Goal: Use online tool/utility: Utilize a website feature to perform a specific function

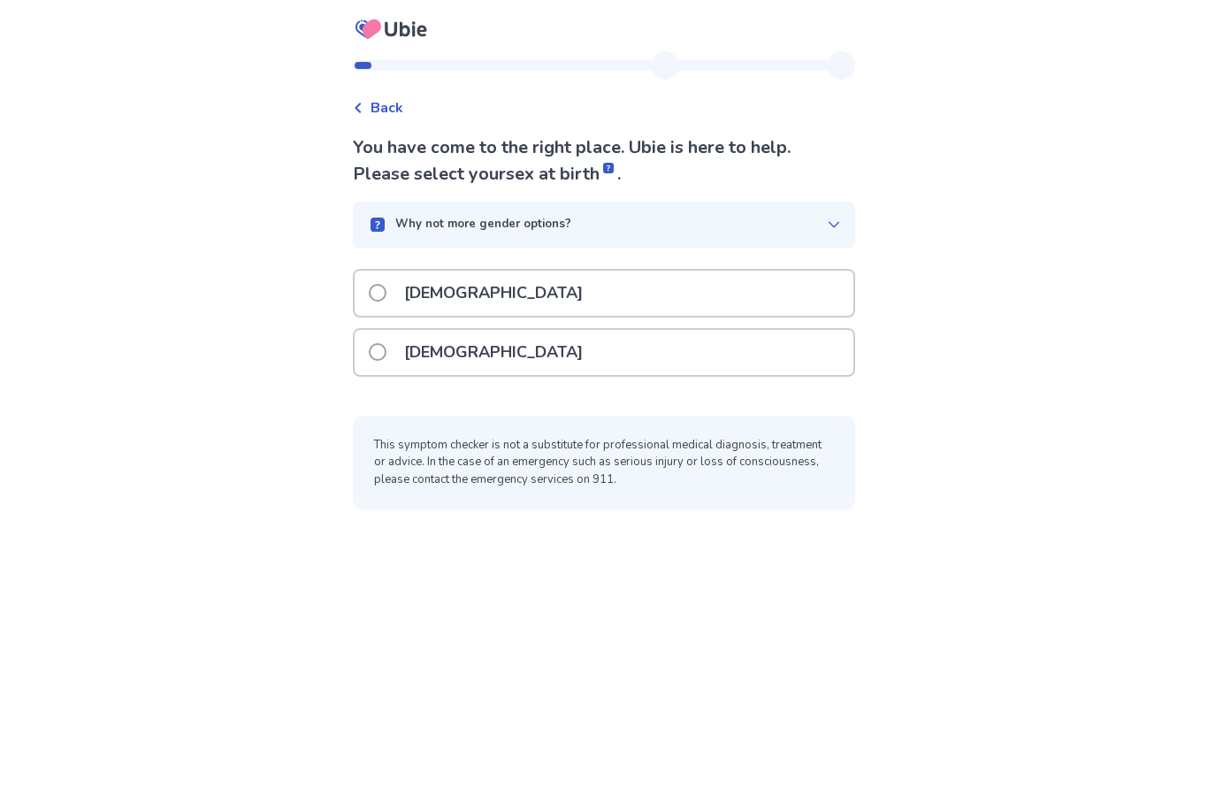
click at [386, 349] on span at bounding box center [378, 352] width 18 height 18
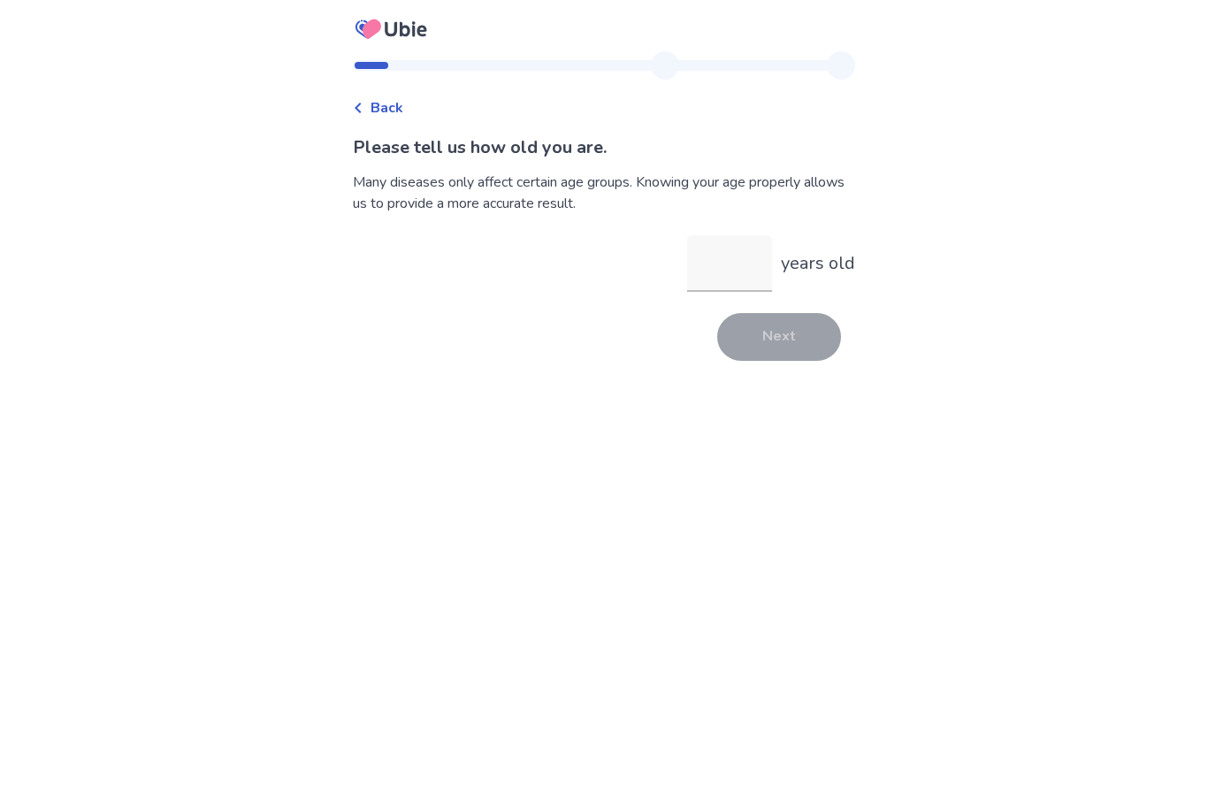
click at [693, 276] on input "years old" at bounding box center [729, 263] width 85 height 57
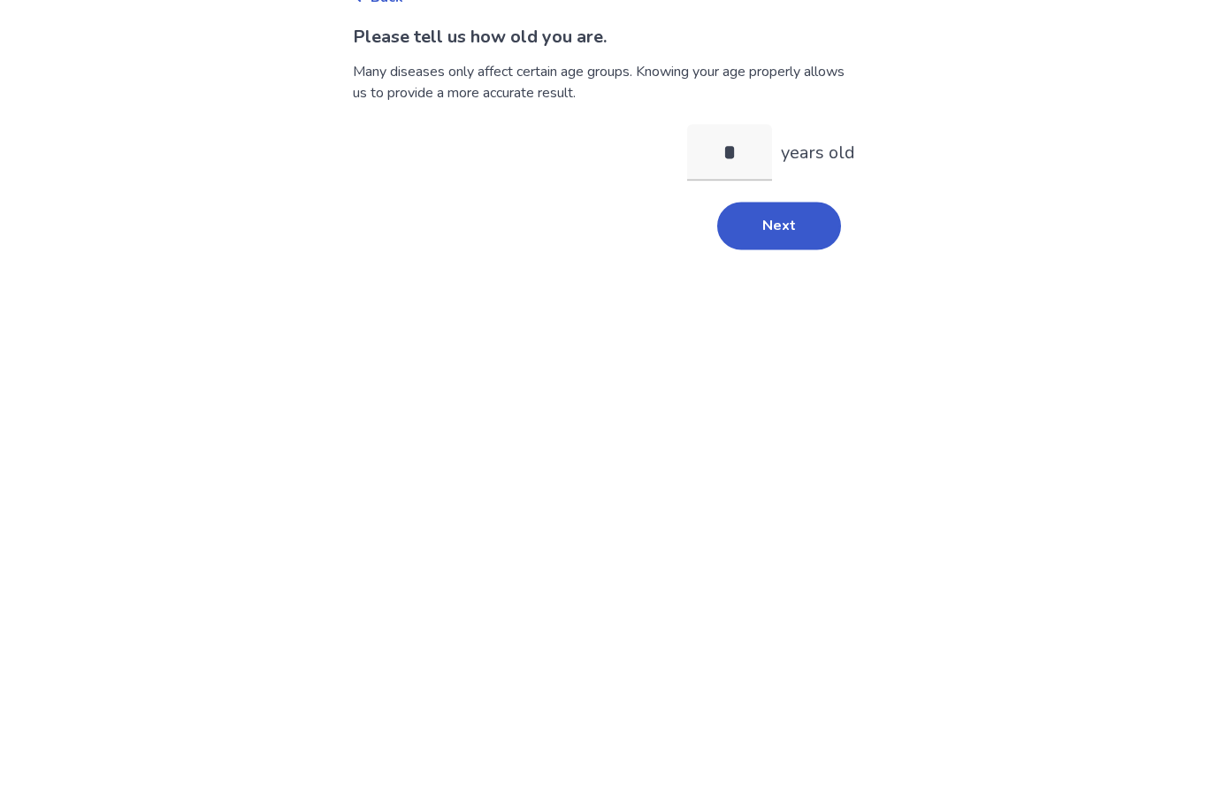
type input "**"
click at [757, 313] on button "Next" at bounding box center [779, 337] width 124 height 48
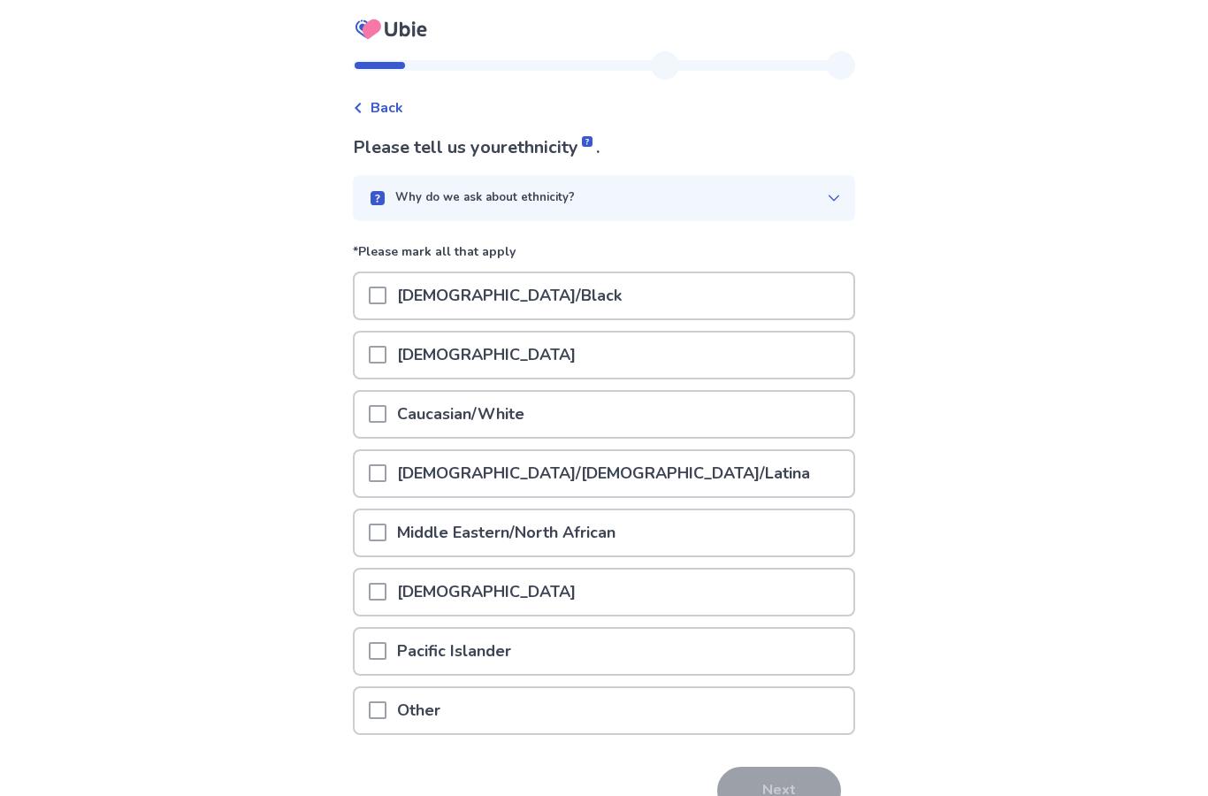
click at [572, 402] on div "Caucasian/White" at bounding box center [604, 414] width 499 height 45
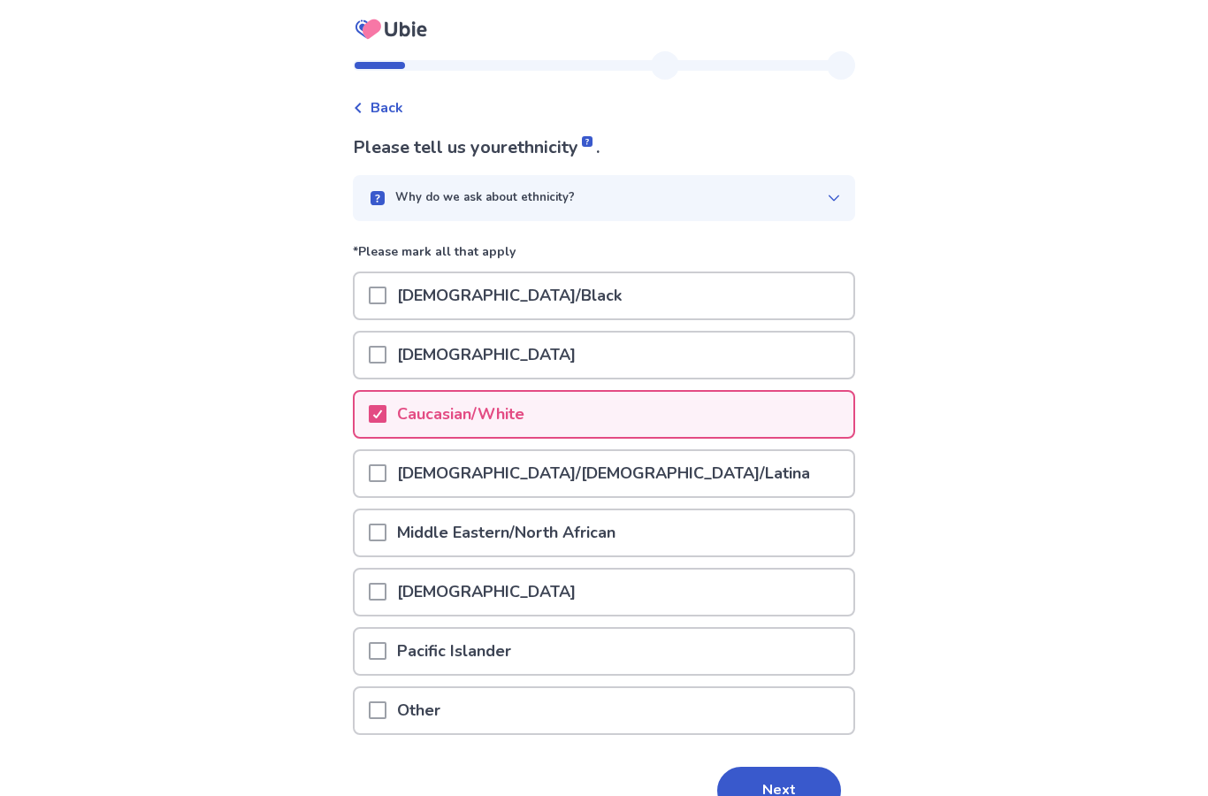
scroll to position [96, 0]
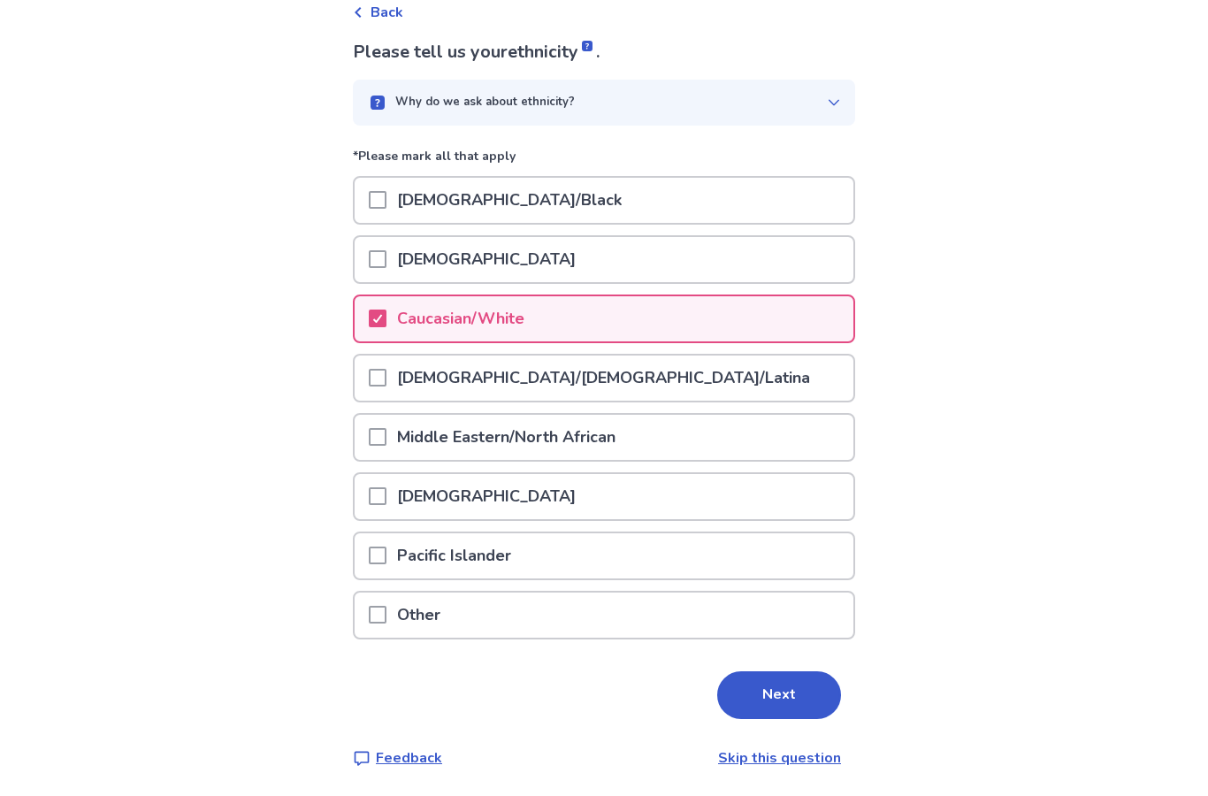
click at [794, 681] on button "Next" at bounding box center [779, 695] width 124 height 48
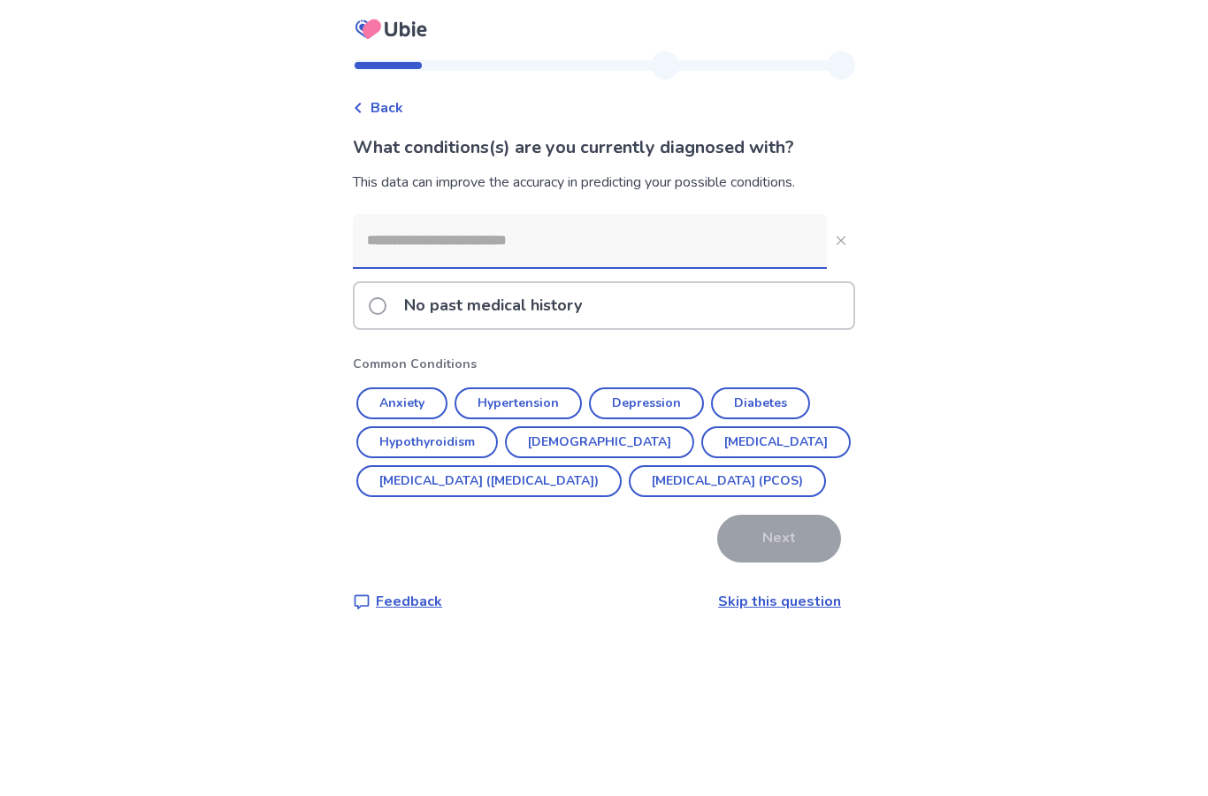
click at [625, 295] on div "No past medical history" at bounding box center [604, 305] width 499 height 45
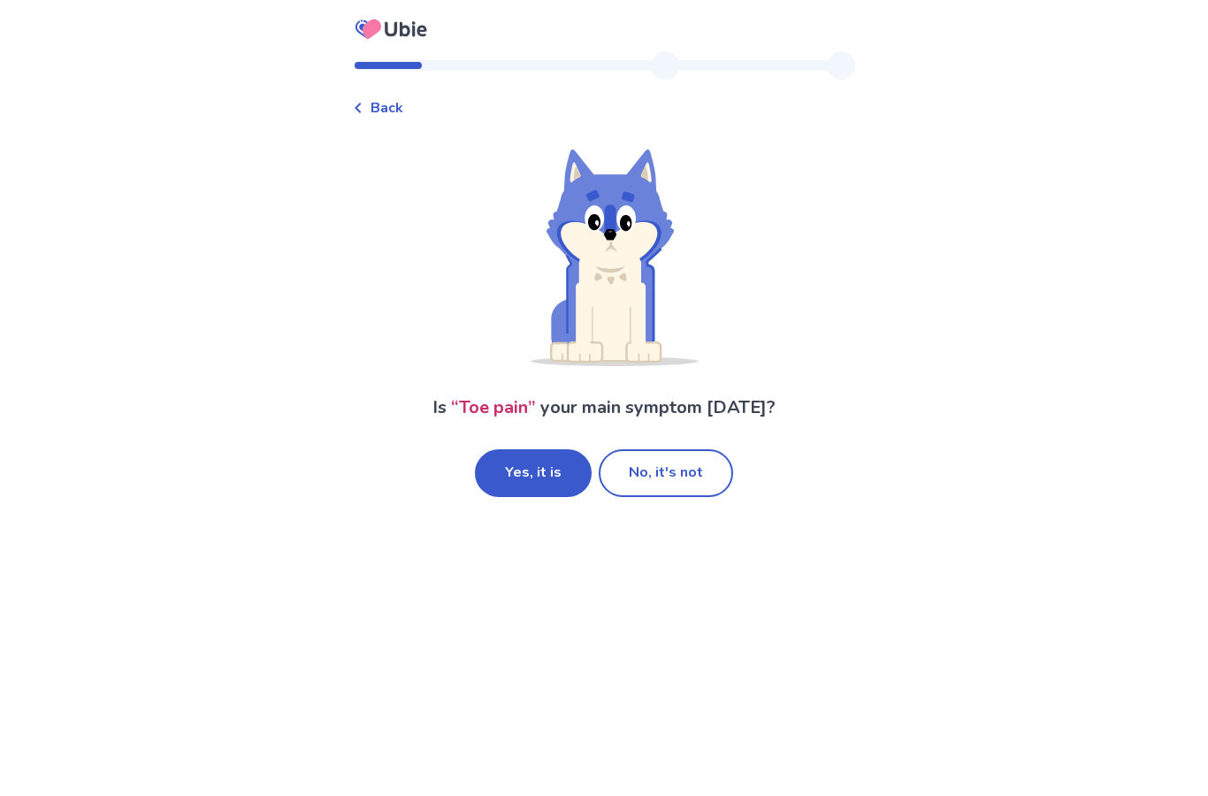
click at [526, 471] on button "Yes, it is" at bounding box center [533, 473] width 117 height 48
